Goal: Find specific page/section: Find specific page/section

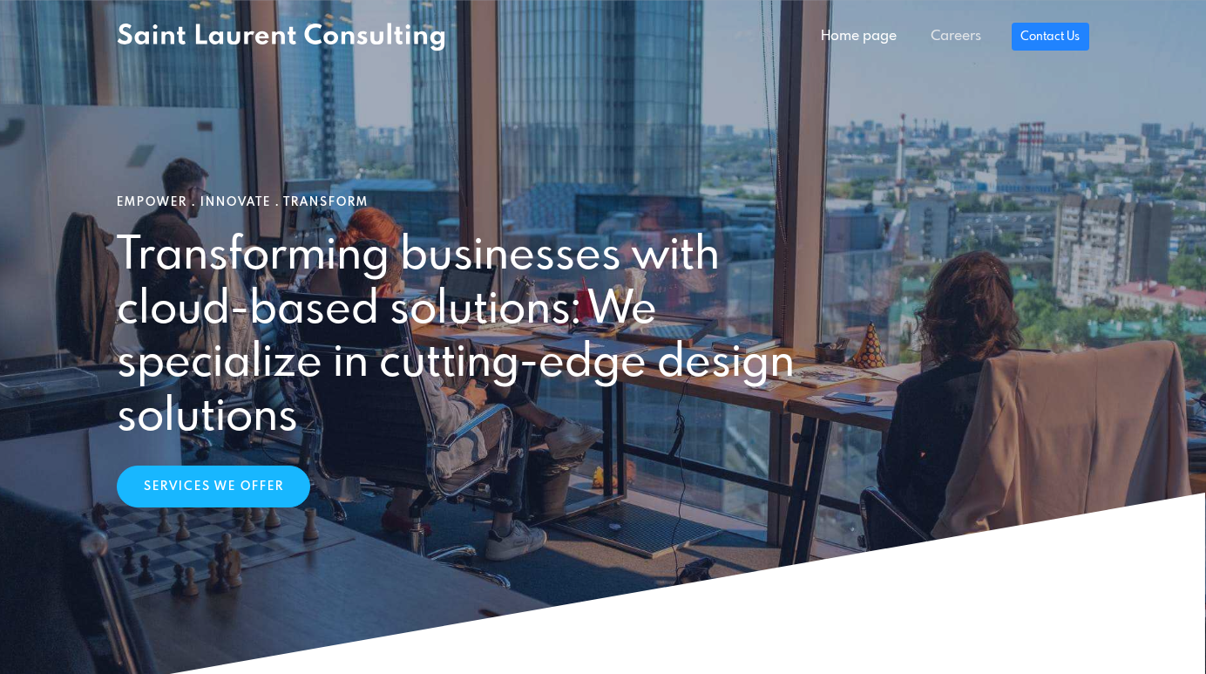
click at [962, 43] on link "Careers" at bounding box center [955, 36] width 84 height 35
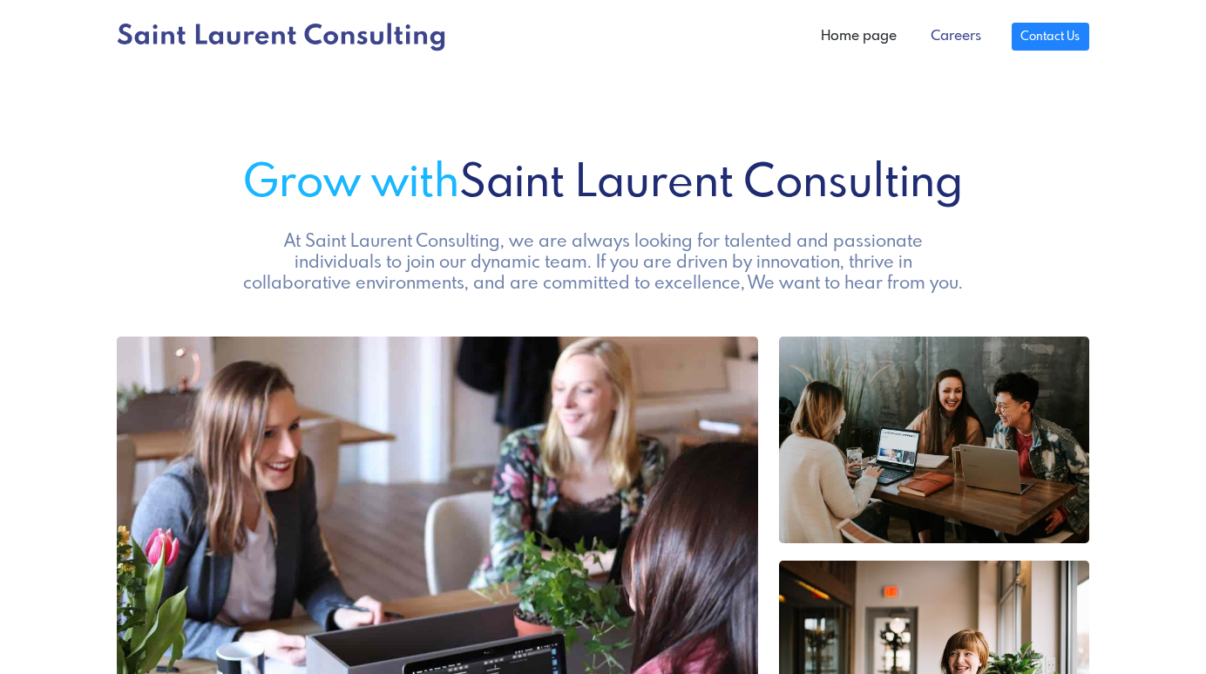
click at [960, 43] on link "Careers" at bounding box center [955, 36] width 84 height 35
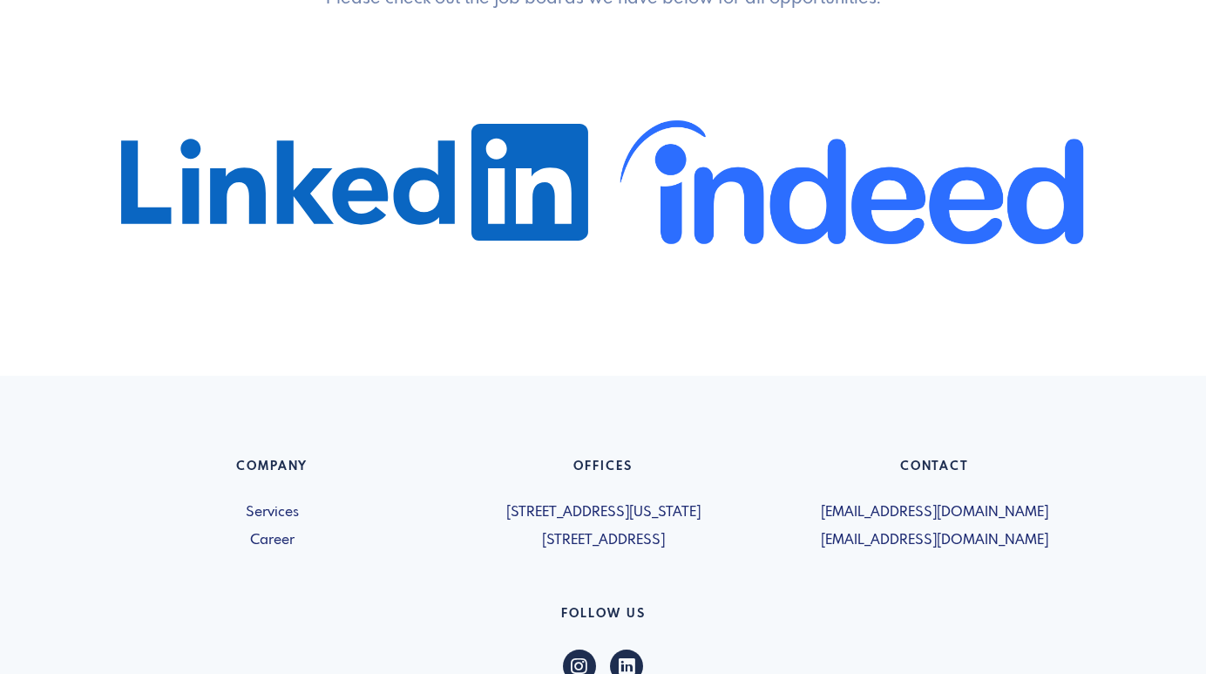
scroll to position [980, 0]
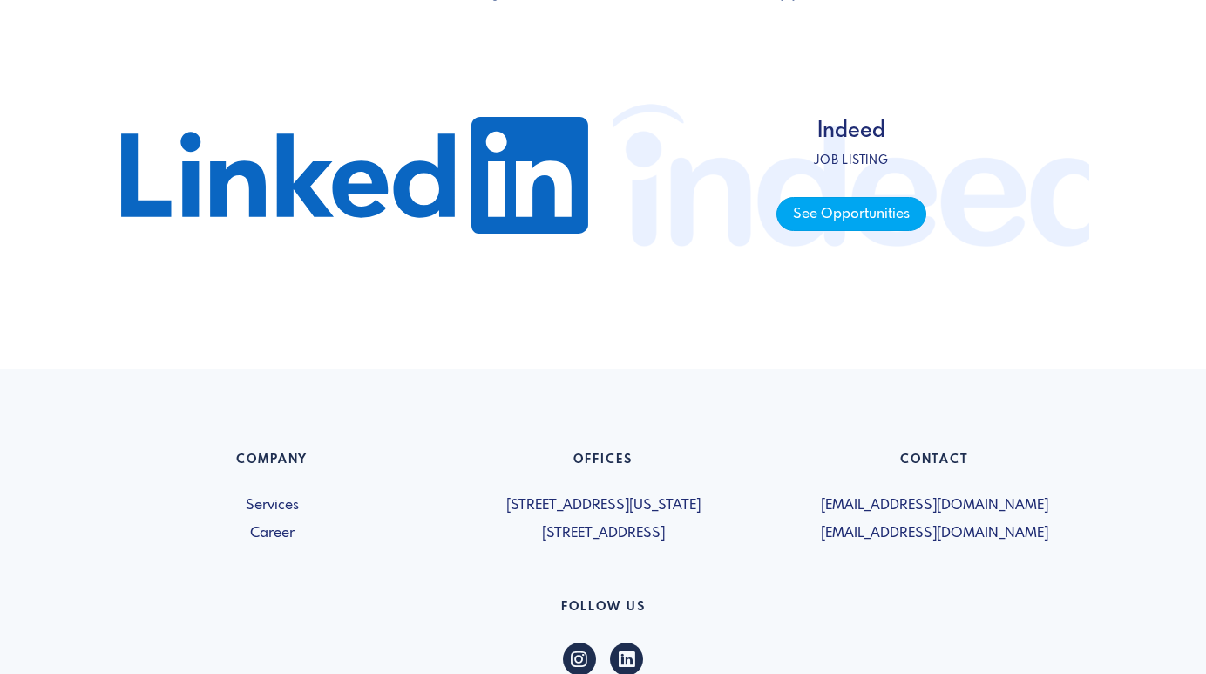
click at [891, 220] on span "See Opportunities" at bounding box center [851, 214] width 149 height 34
